Goal: Contribute content: Add original content to the website for others to see

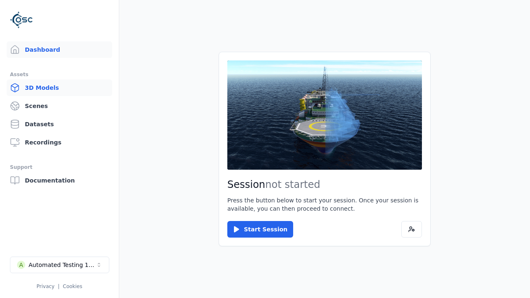
click at [59, 88] on link "3D Models" at bounding box center [60, 87] width 106 height 17
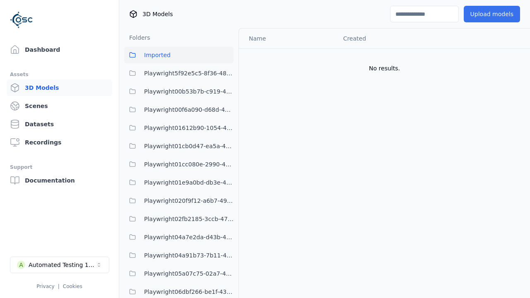
click at [491, 14] on button "Upload models" at bounding box center [492, 14] width 56 height 17
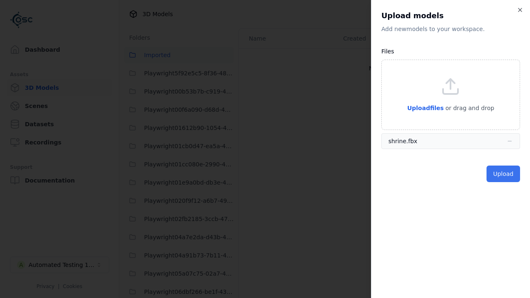
click at [503, 174] on button "Upload" at bounding box center [503, 174] width 34 height 17
